Goal: Task Accomplishment & Management: Use online tool/utility

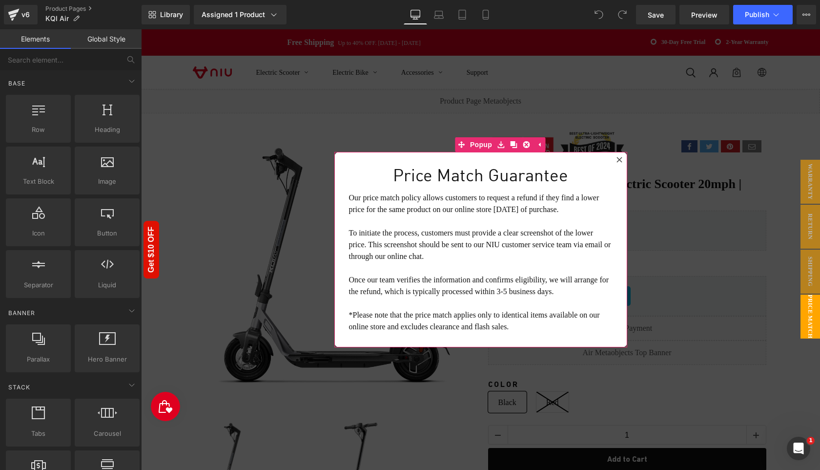
click at [621, 161] on icon at bounding box center [619, 159] width 5 height 5
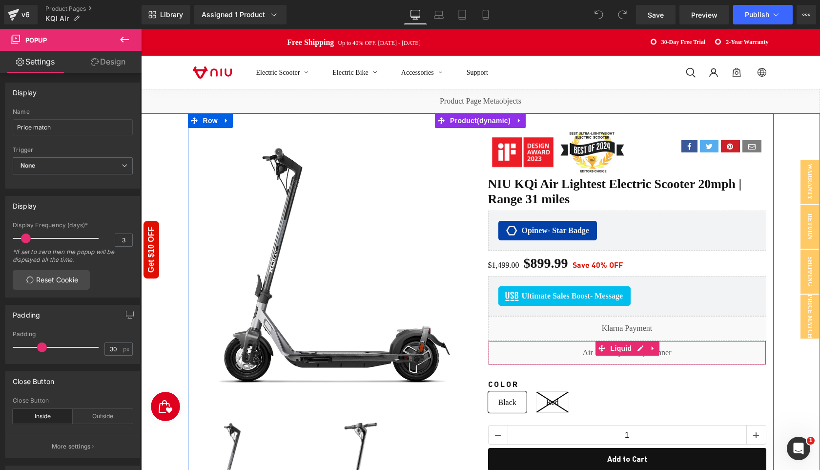
click at [567, 353] on div "Liquid" at bounding box center [627, 352] width 278 height 24
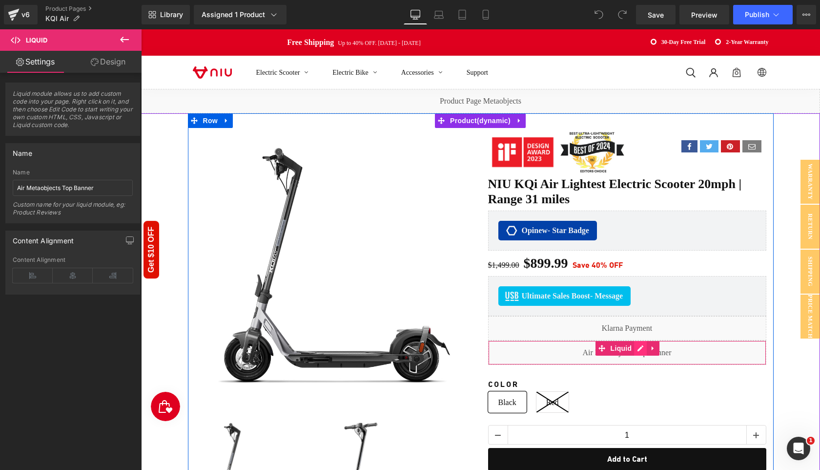
click at [638, 345] on div "Liquid" at bounding box center [627, 352] width 278 height 24
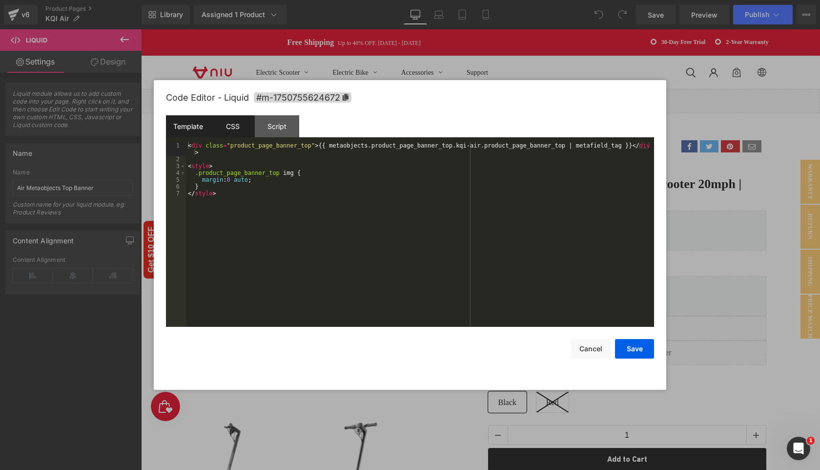
click at [237, 126] on div "CSS" at bounding box center [232, 126] width 44 height 22
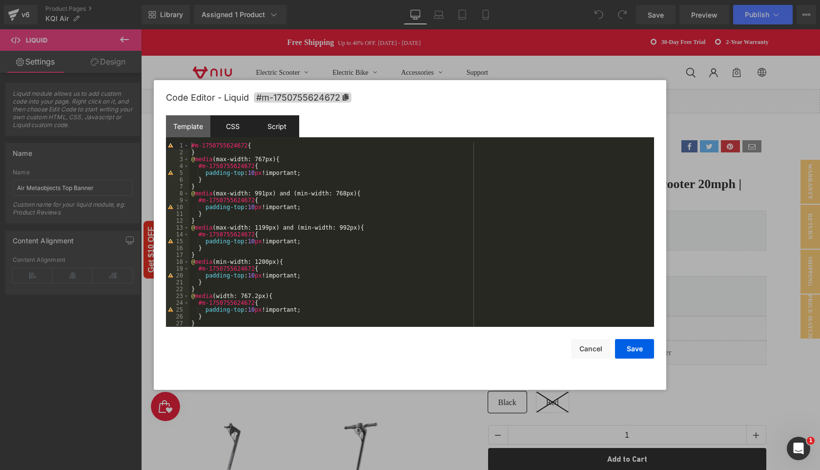
click at [279, 128] on div "Script" at bounding box center [277, 126] width 44 height 22
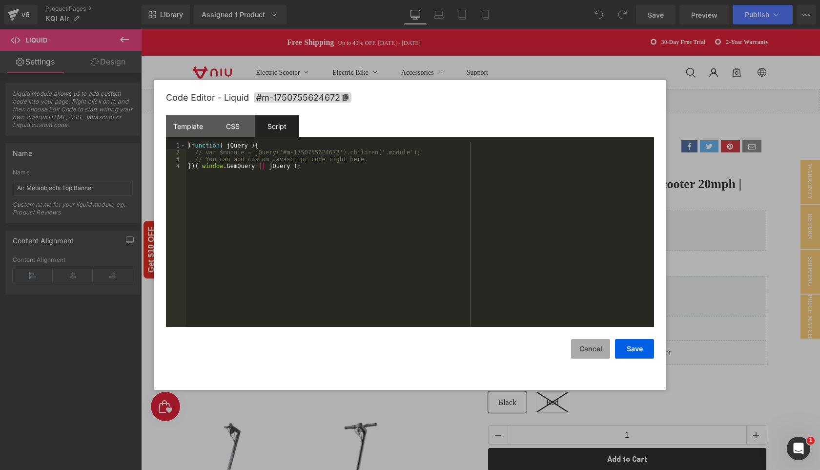
click at [596, 346] on button "Cancel" at bounding box center [590, 349] width 39 height 20
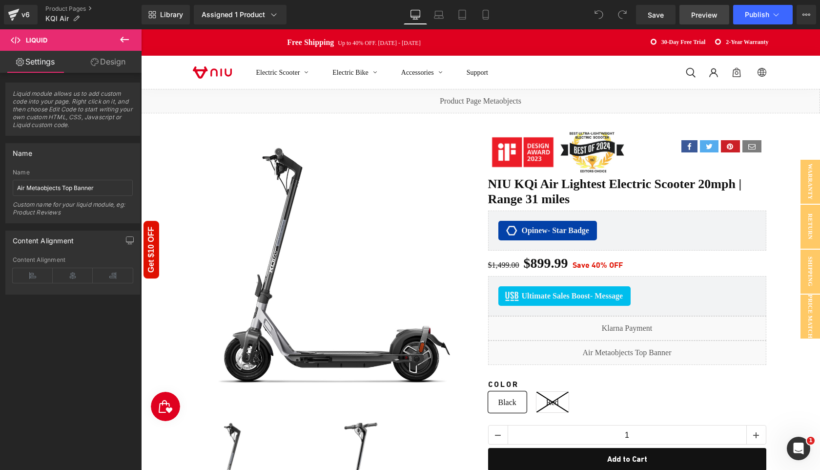
click at [704, 19] on span "Preview" at bounding box center [705, 15] width 26 height 10
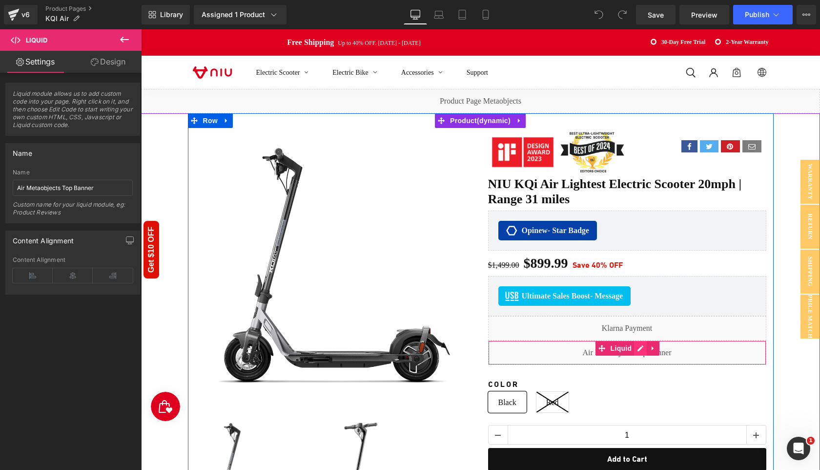
click at [644, 343] on div "Liquid" at bounding box center [627, 352] width 278 height 24
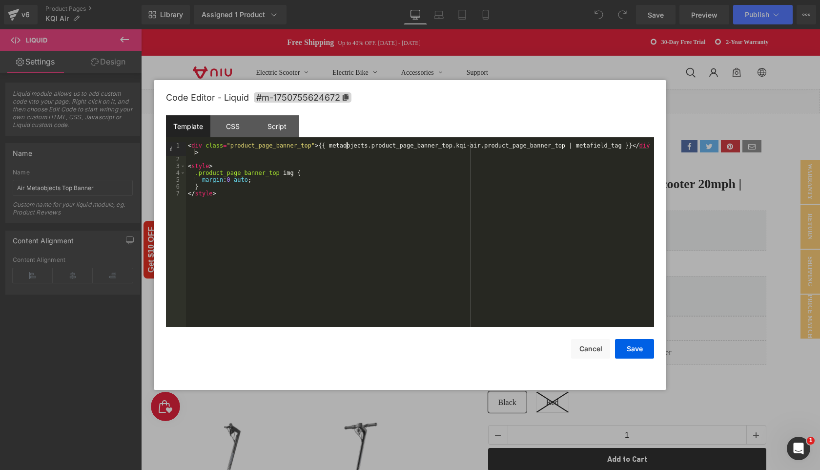
click at [347, 146] on div "< div class = "product_page_banner_top" > {{ metaobjects.product_page_banner_to…" at bounding box center [420, 244] width 468 height 205
click at [385, 146] on div "< div class = "product_page_banner_top" > {{ metaobjects.product_page_banner_to…" at bounding box center [420, 244] width 468 height 205
click at [379, 157] on div "< div class = "product_page_banner_top" > {{ metaobjects.product_page_banner_to…" at bounding box center [420, 244] width 468 height 205
drag, startPoint x: 328, startPoint y: 145, endPoint x: 438, endPoint y: 146, distance: 110.4
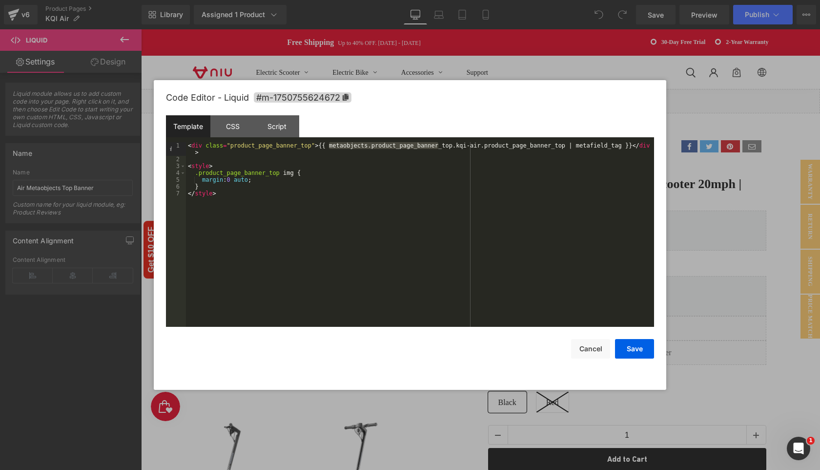
click at [438, 146] on div "< div class = "product_page_banner_top" > {{ metaobjects.product_page_banner_to…" at bounding box center [420, 244] width 468 height 205
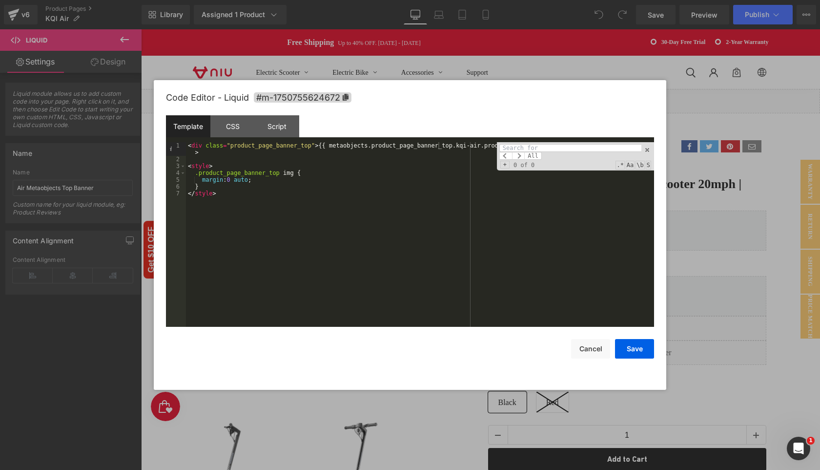
click at [515, 90] on div "Code Editor - Liquid #m-1750755624672" at bounding box center [410, 97] width 488 height 35
paste input "kqi-ai"
type input "kqi-air"
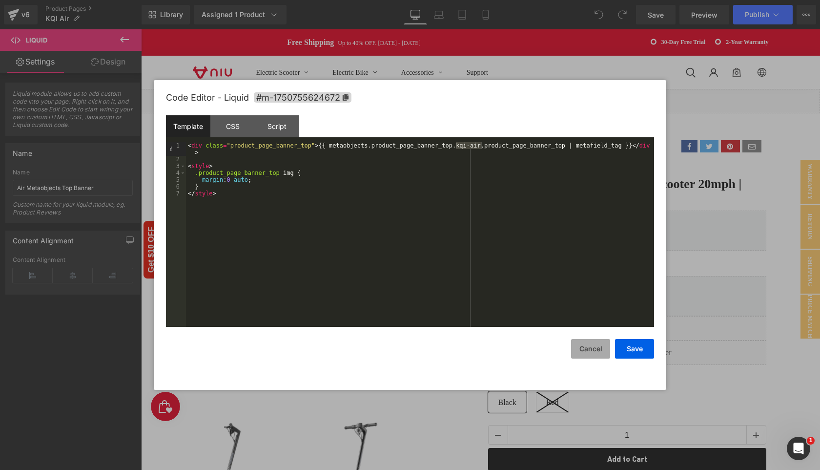
click at [593, 349] on button "Cancel" at bounding box center [590, 349] width 39 height 20
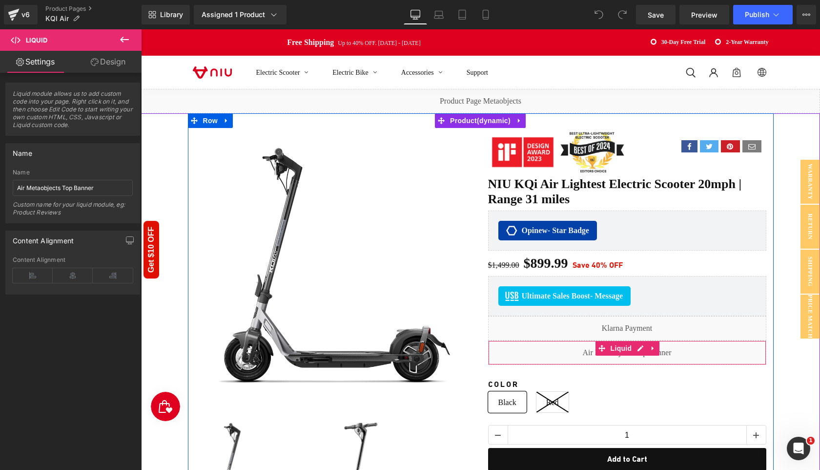
click at [640, 346] on div "Liquid" at bounding box center [627, 352] width 278 height 24
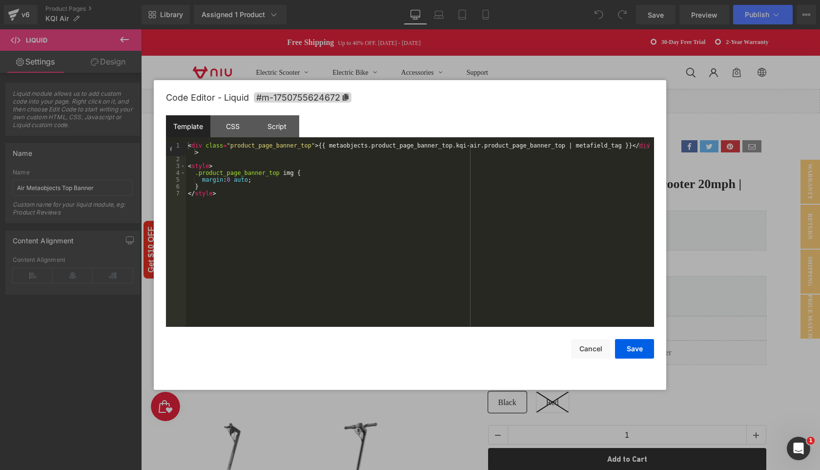
click at [347, 156] on div "< div class = "product_page_banner_top" > {{ metaobjects.product_page_banner_to…" at bounding box center [420, 244] width 468 height 205
drag, startPoint x: 327, startPoint y: 146, endPoint x: 610, endPoint y: 151, distance: 283.3
click at [610, 151] on div "< div class = "product_page_banner_top" > {{ metaobjects.product_page_banner_to…" at bounding box center [420, 244] width 468 height 205
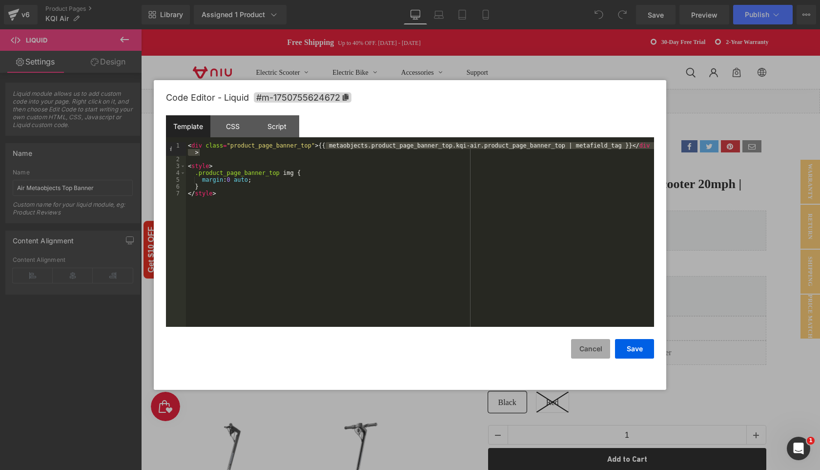
click at [597, 351] on button "Cancel" at bounding box center [590, 349] width 39 height 20
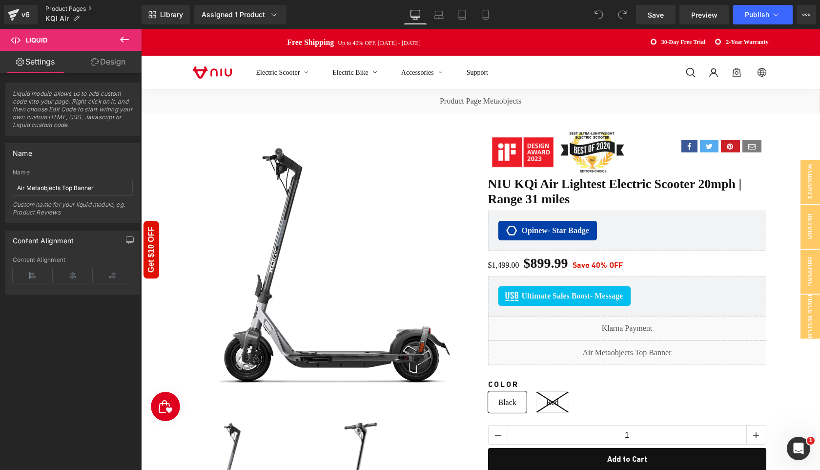
click at [71, 10] on link "Product Pages" at bounding box center [93, 9] width 96 height 8
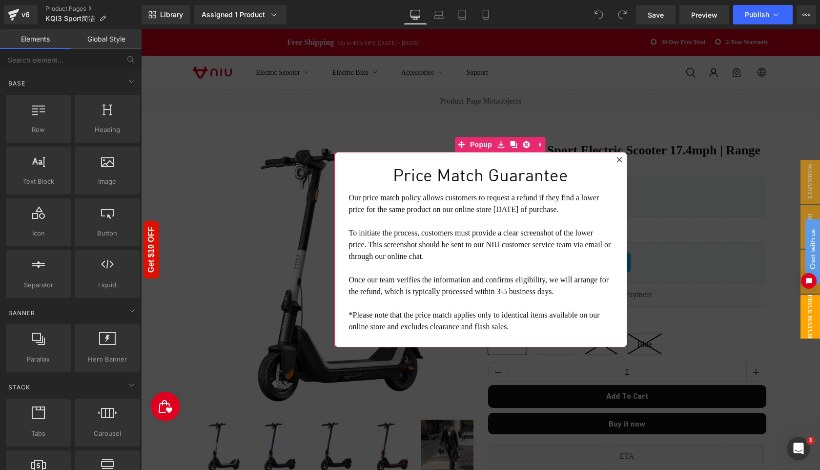
click at [620, 160] on icon at bounding box center [620, 160] width 6 height 6
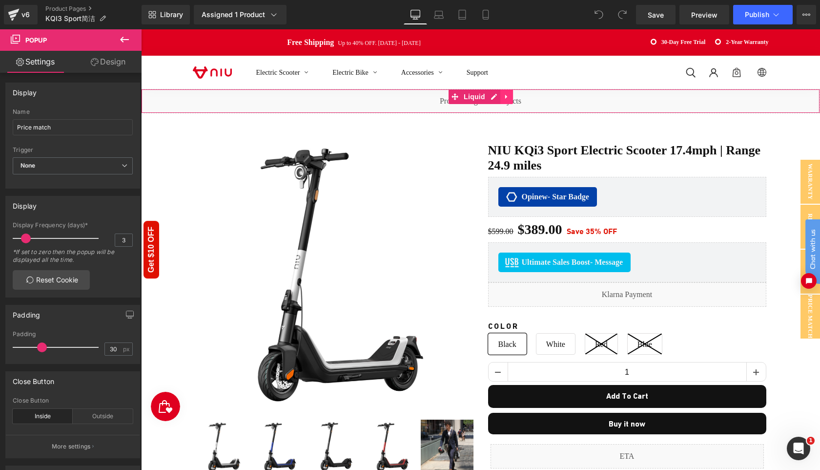
click at [506, 95] on icon at bounding box center [506, 97] width 2 height 4
click at [500, 97] on icon at bounding box center [500, 96] width 7 height 7
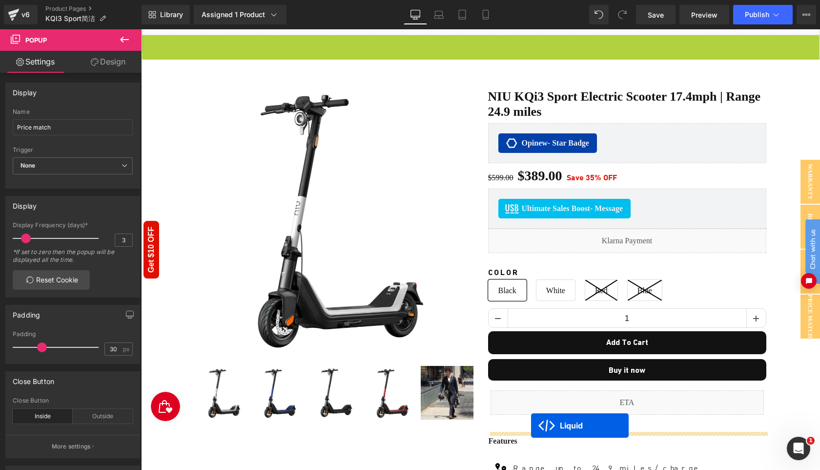
scroll to position [98, 0]
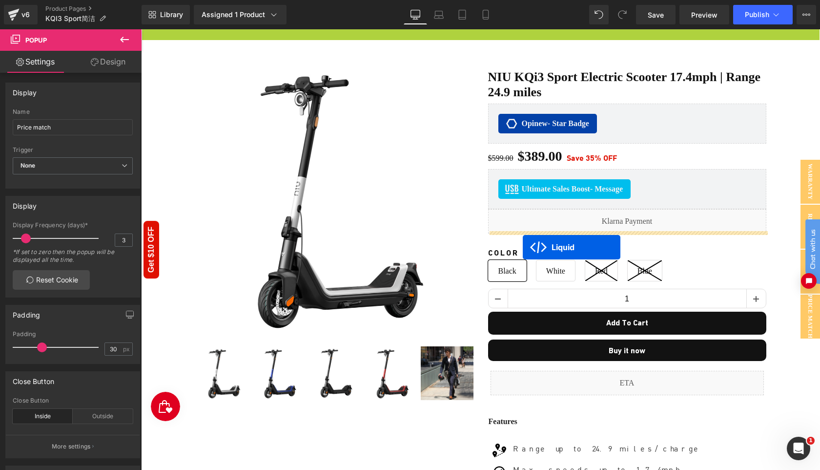
drag, startPoint x: 455, startPoint y: 120, endPoint x: 523, endPoint y: 247, distance: 144.0
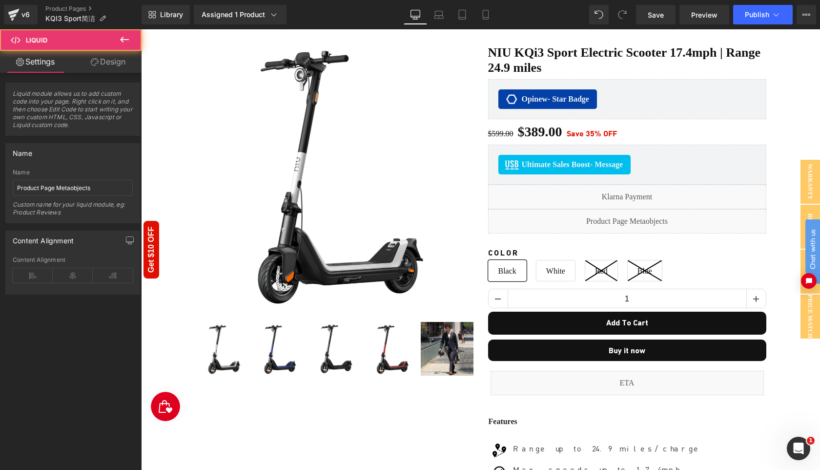
scroll to position [73, 0]
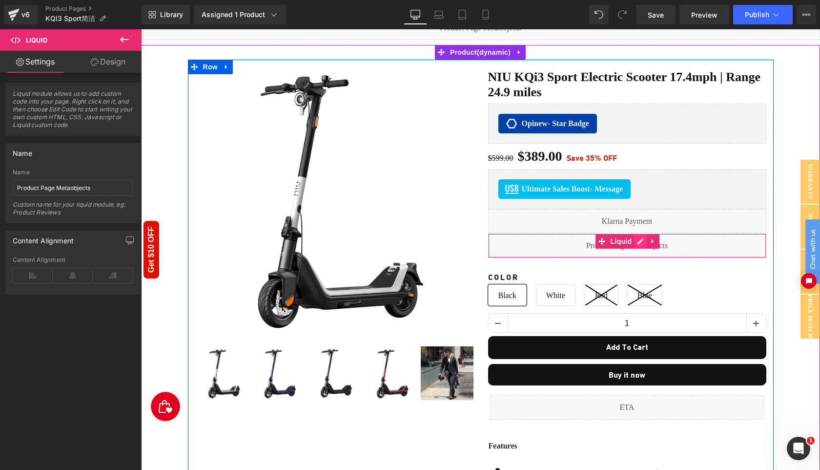
click at [638, 239] on div "Liquid" at bounding box center [627, 245] width 278 height 24
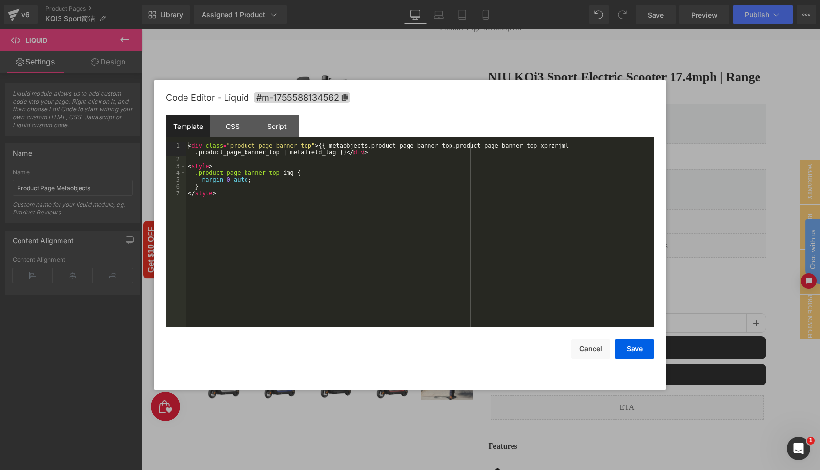
click at [334, 227] on div "< div class = "product_page_banner_top" > {{ metaobjects.product_page_banner_to…" at bounding box center [420, 244] width 468 height 205
click at [597, 347] on button "Cancel" at bounding box center [590, 349] width 39 height 20
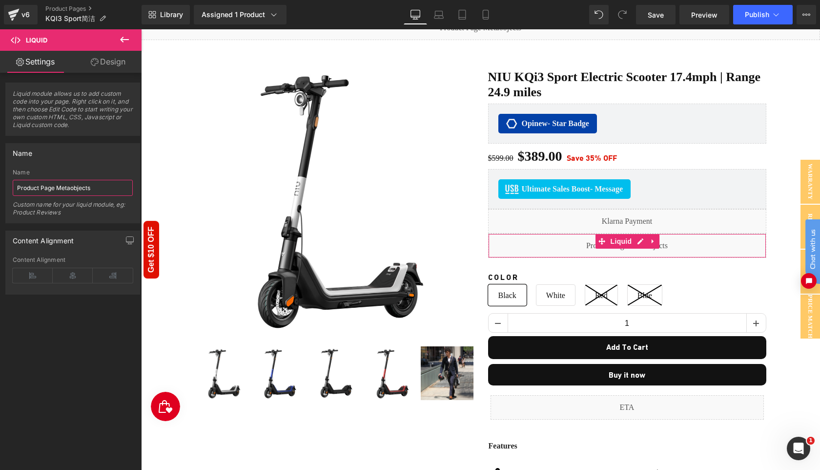
click at [102, 192] on input "Product Page Metaobjects" at bounding box center [73, 188] width 120 height 16
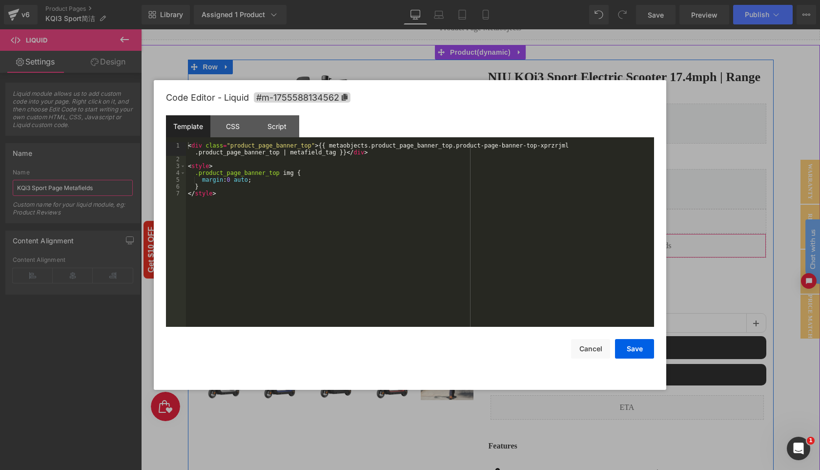
click at [638, 238] on div "Liquid" at bounding box center [627, 245] width 278 height 24
type input "KQi3 Sport Page Metafields"
click at [574, 147] on div "< div class = "product_page_banner_top" > {{ metaobjects.product_page_banner_to…" at bounding box center [420, 244] width 468 height 205
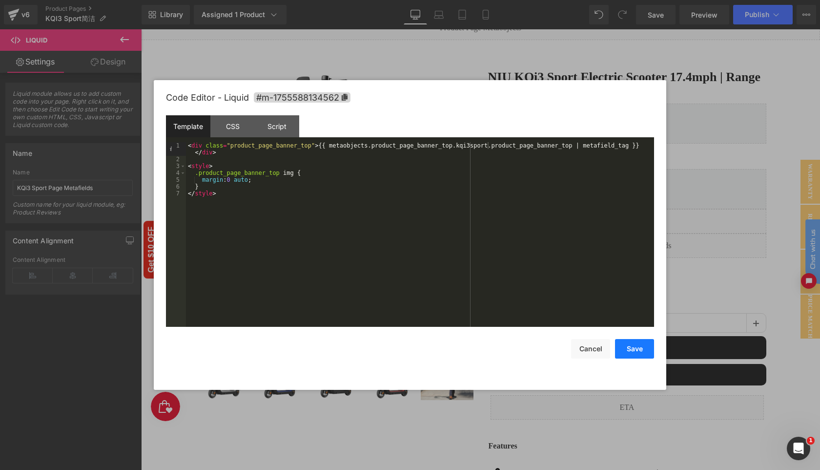
click at [642, 349] on button "Save" at bounding box center [634, 349] width 39 height 20
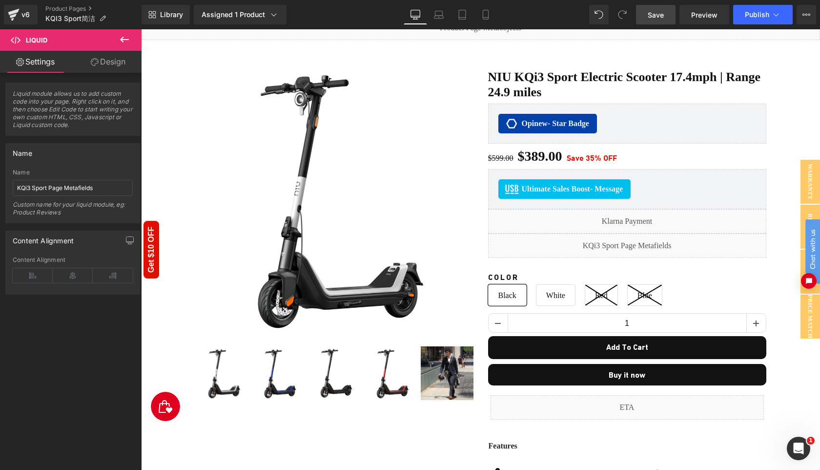
click at [661, 17] on span "Save" at bounding box center [656, 15] width 16 height 10
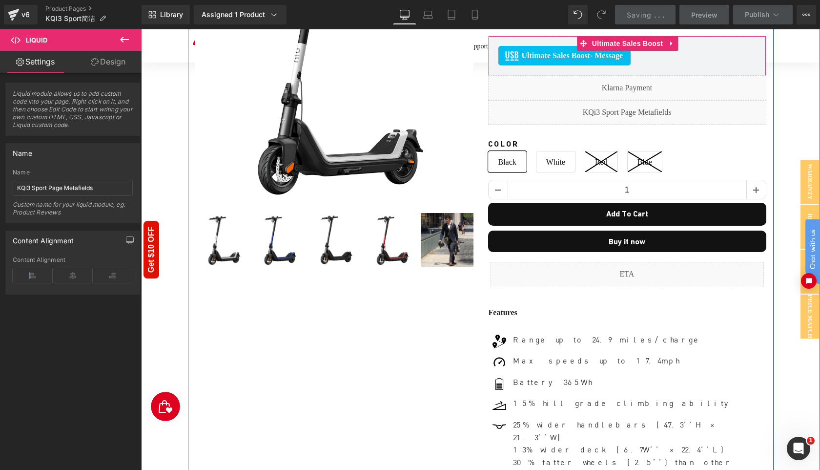
scroll to position [63, 0]
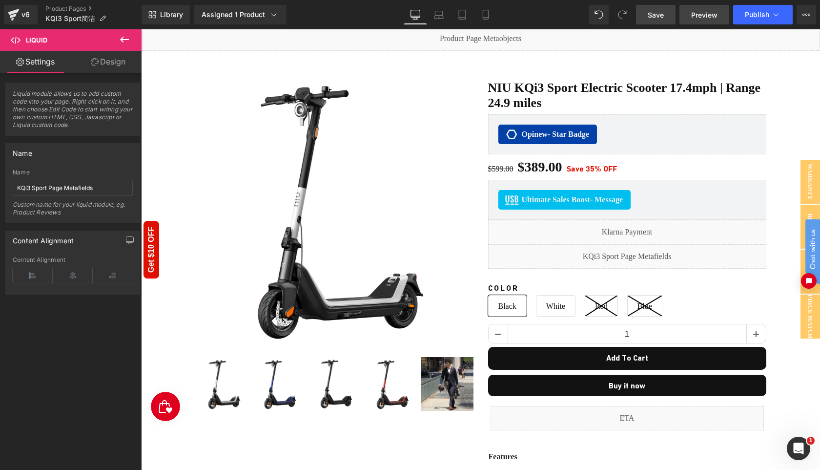
click at [701, 16] on span "Preview" at bounding box center [705, 15] width 26 height 10
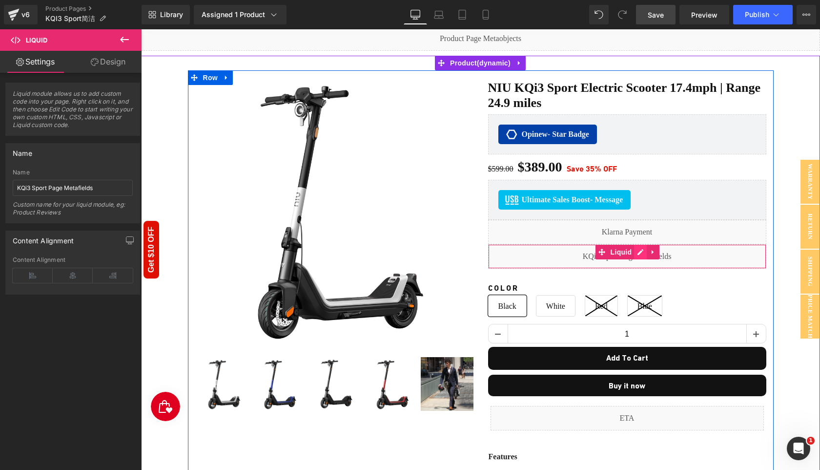
click at [638, 252] on div "Liquid" at bounding box center [627, 256] width 278 height 24
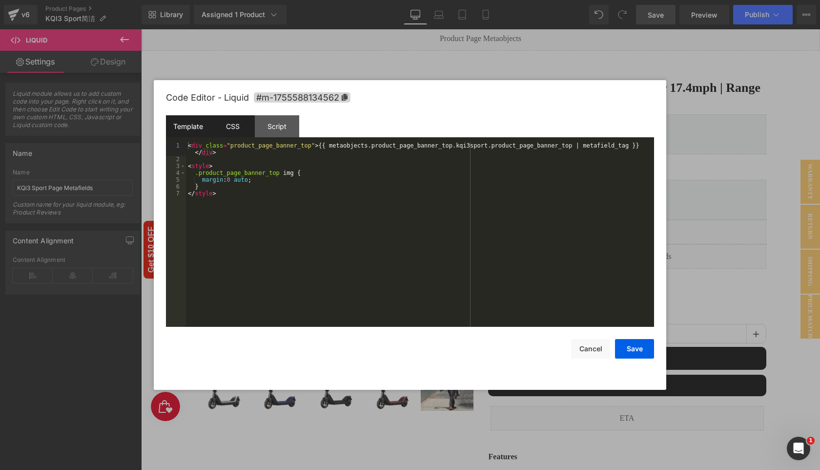
click at [231, 129] on div "CSS" at bounding box center [232, 126] width 44 height 22
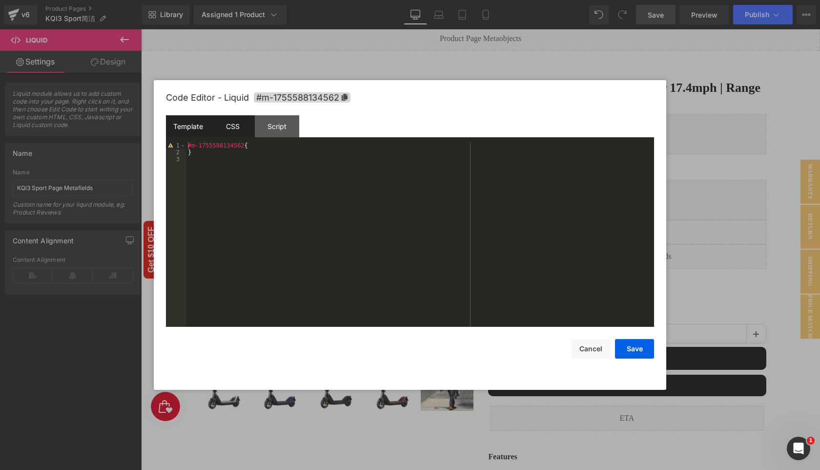
click at [191, 127] on div "Template" at bounding box center [188, 126] width 44 height 22
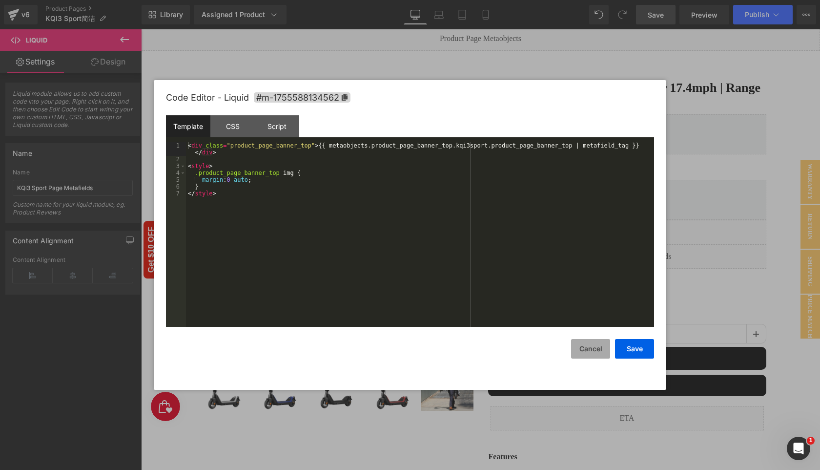
click at [593, 350] on button "Cancel" at bounding box center [590, 349] width 39 height 20
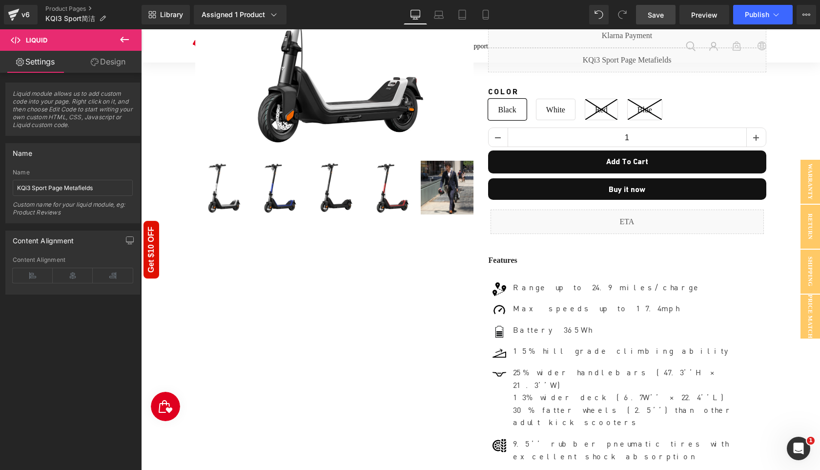
scroll to position [0, 0]
